Goal: Task Accomplishment & Management: Manage account settings

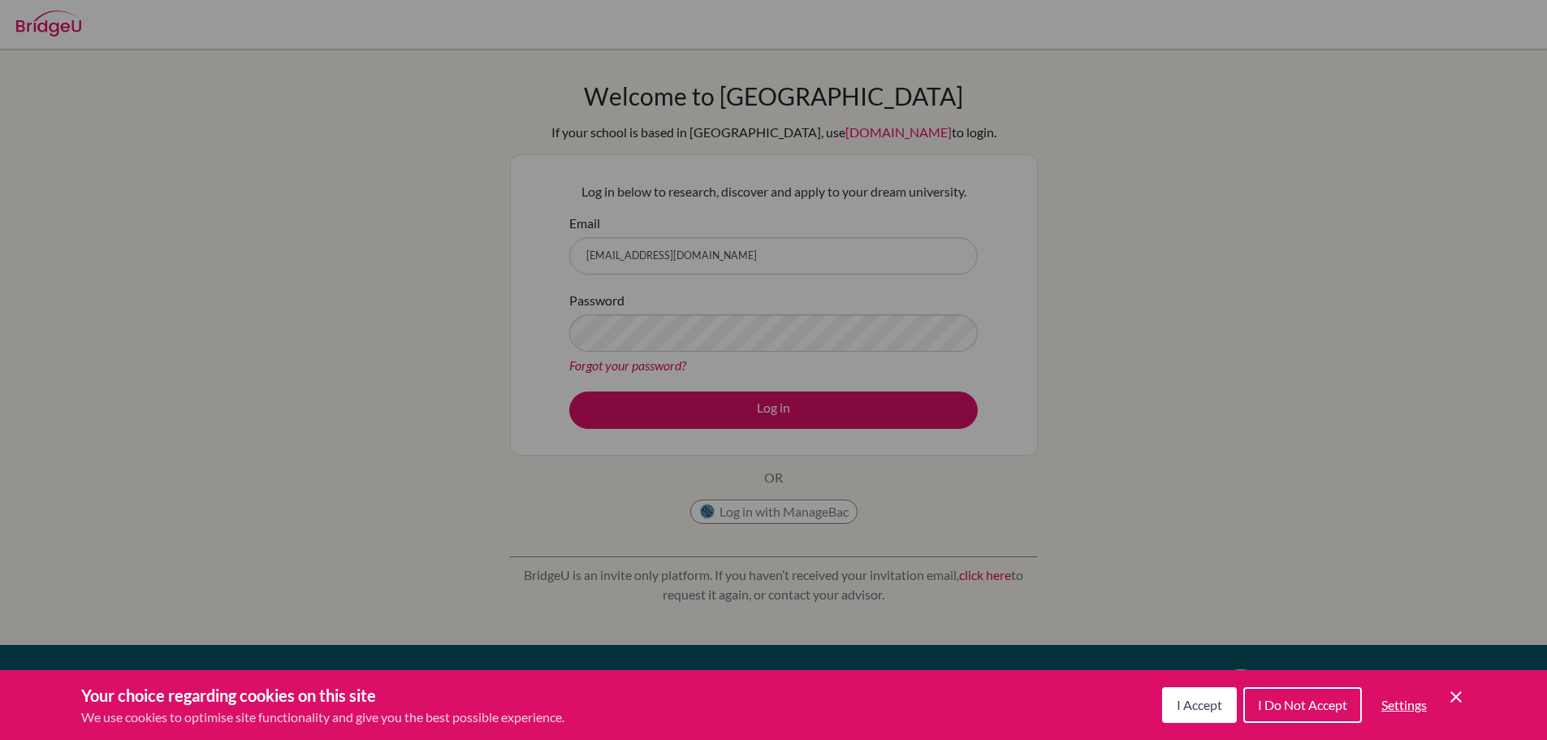
click at [1226, 707] on button "I Accept" at bounding box center [1199, 705] width 75 height 36
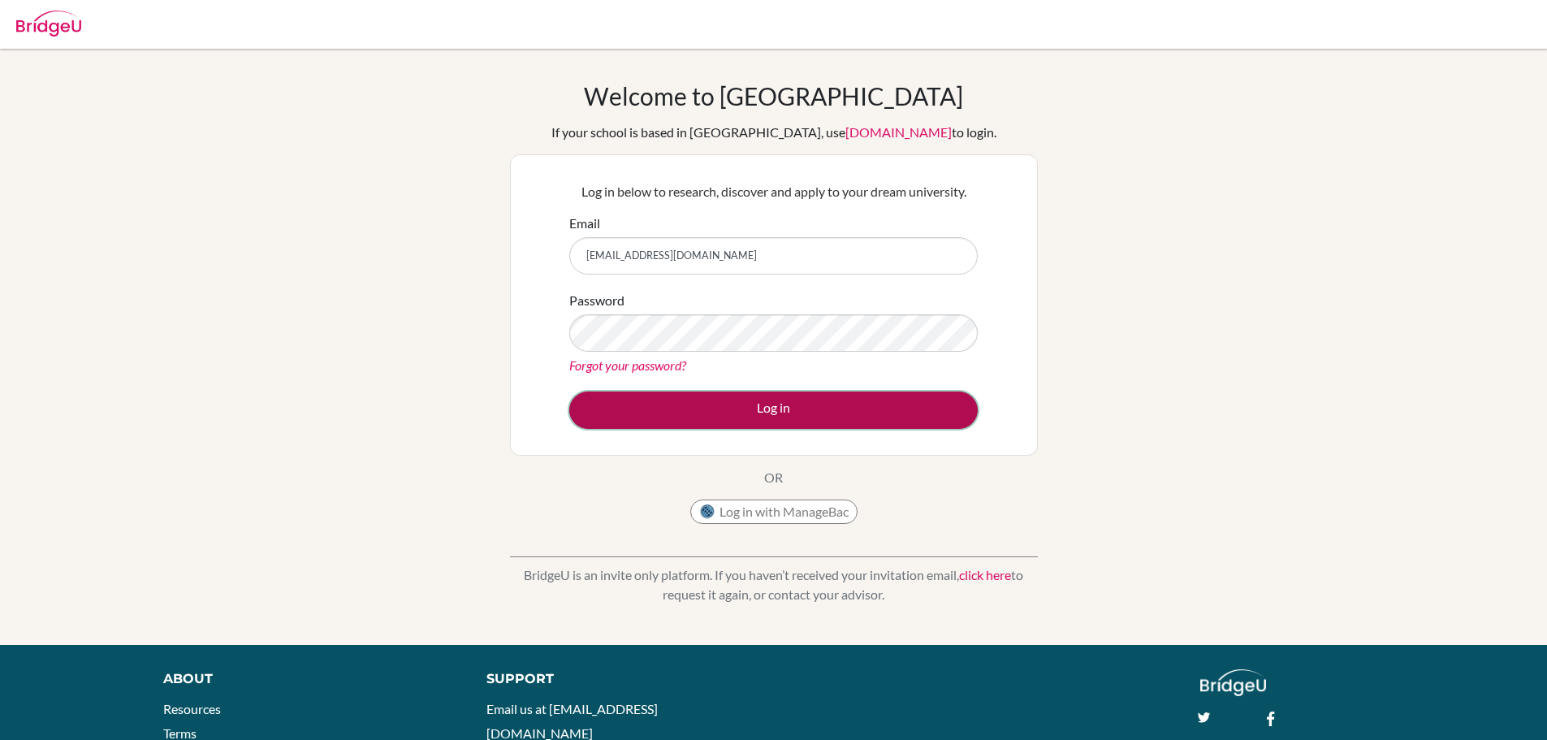
click at [759, 396] on button "Log in" at bounding box center [773, 409] width 409 height 37
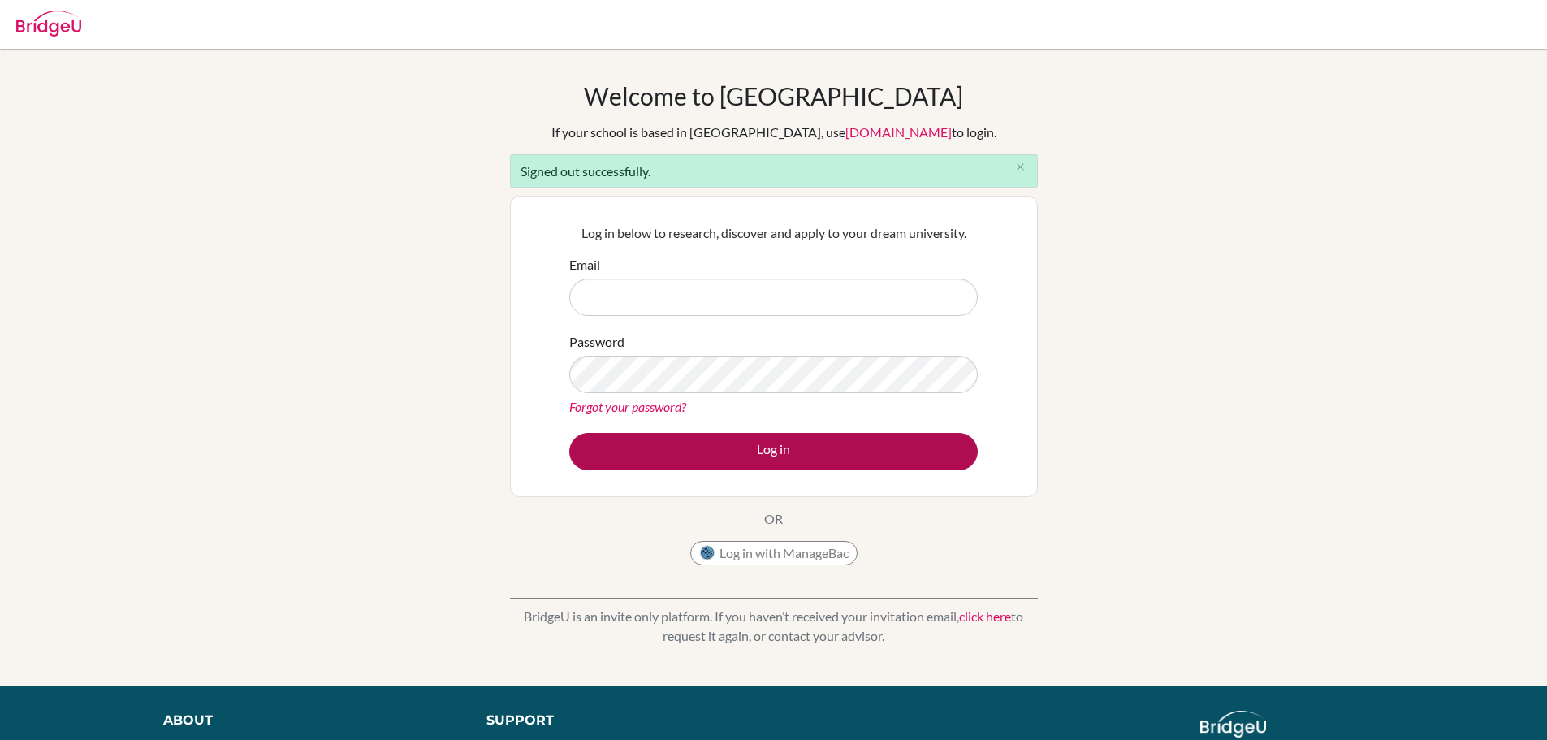
type input "[EMAIL_ADDRESS][DOMAIN_NAME]"
click at [821, 461] on button "Log in" at bounding box center [773, 451] width 409 height 37
